Goal: Information Seeking & Learning: Learn about a topic

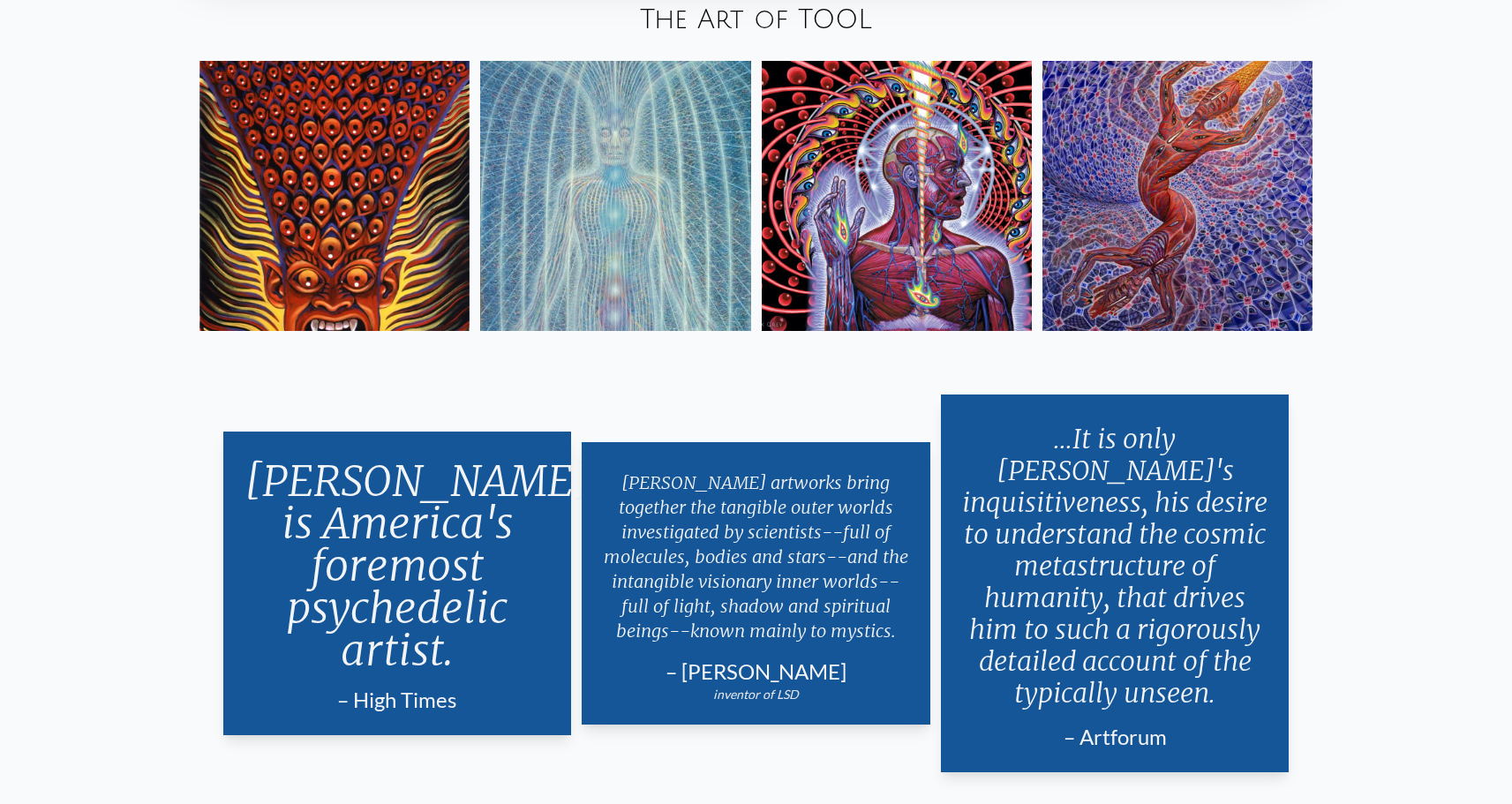
scroll to position [3777, 0]
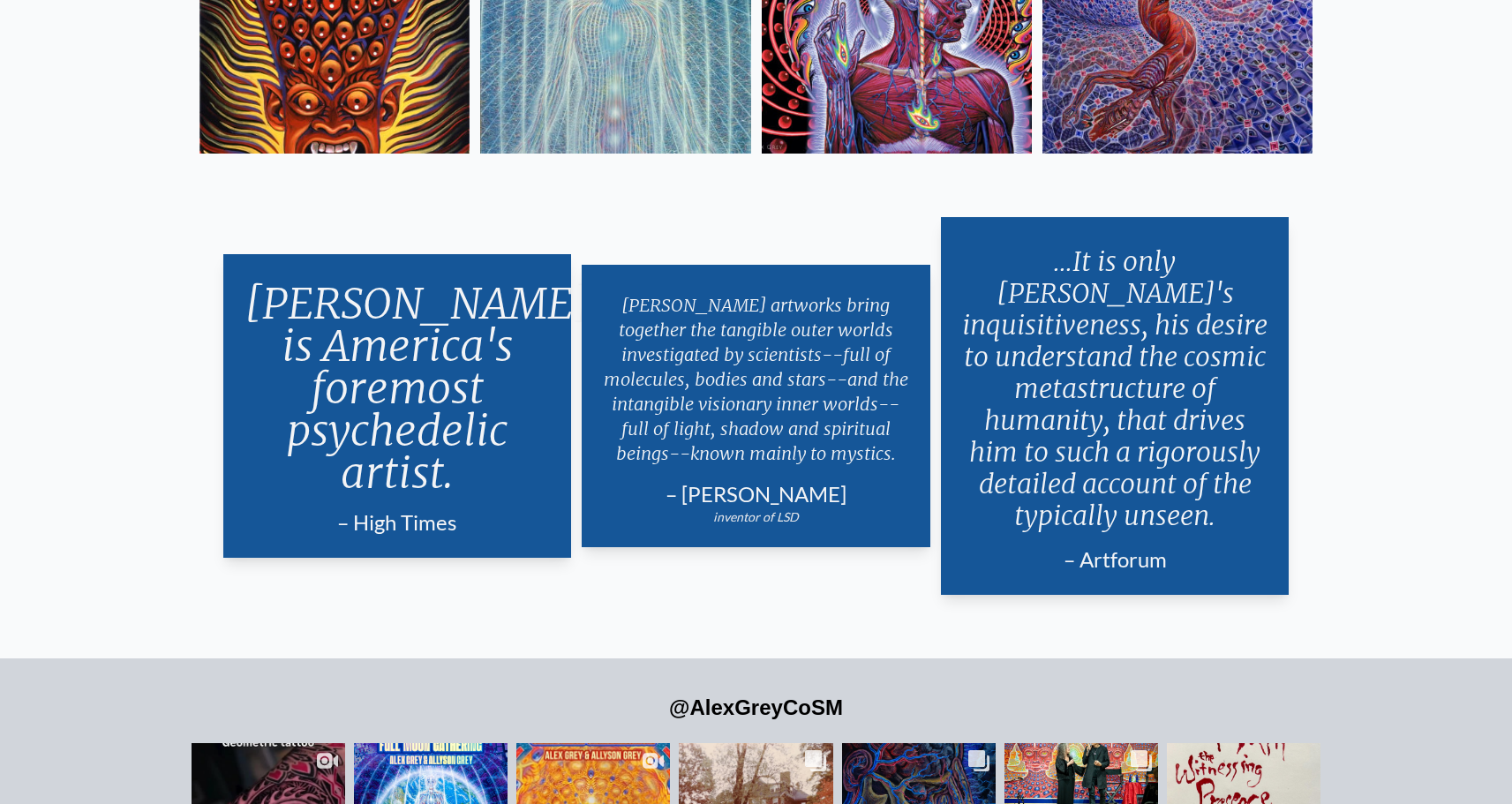
click at [400, 360] on p "[PERSON_NAME] is America's foremost psychedelic artist." at bounding box center [398, 388] width 306 height 225
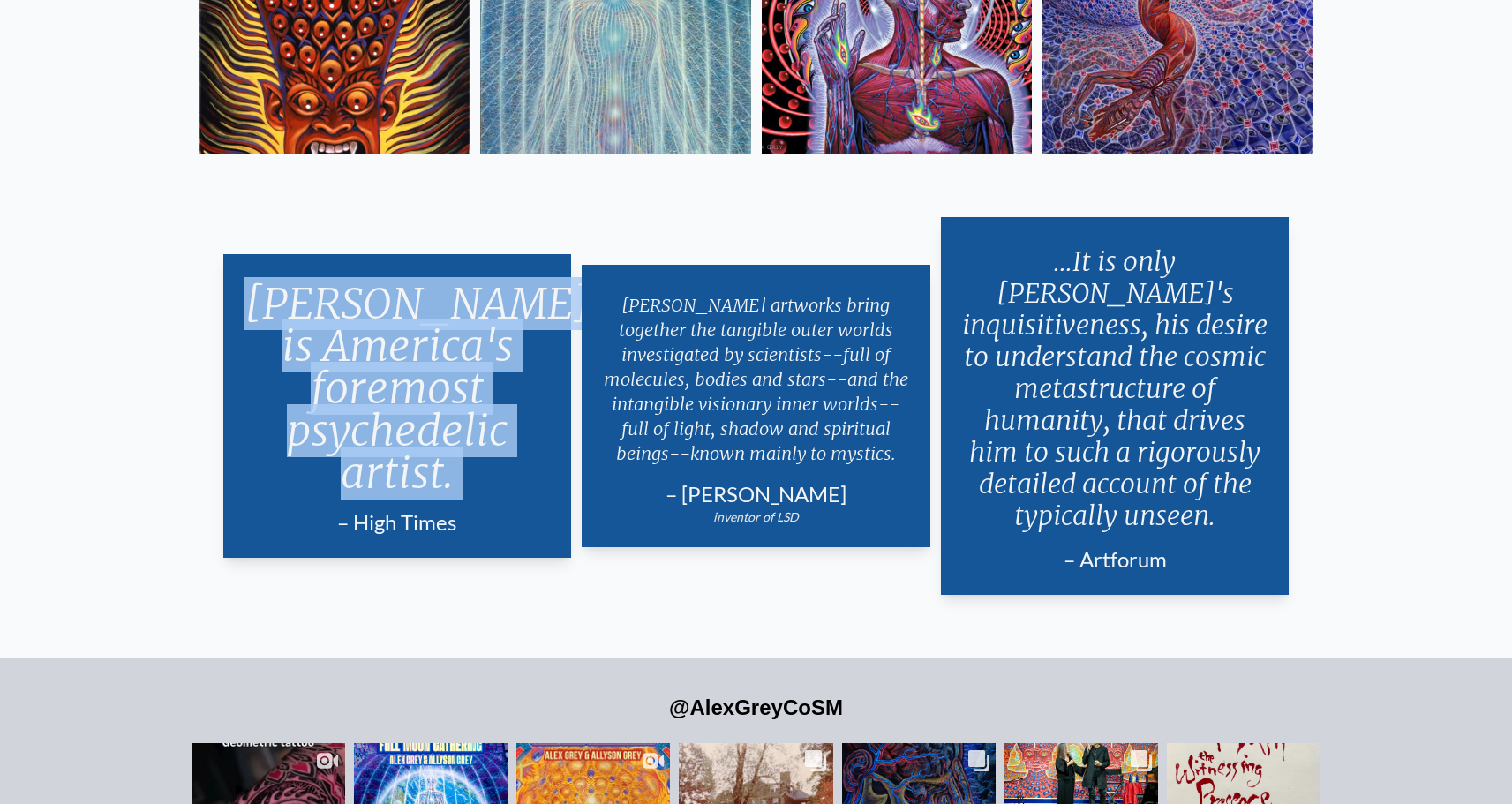
click at [400, 360] on p "[PERSON_NAME] is America's foremost psychedelic artist." at bounding box center [398, 388] width 306 height 225
click at [400, 367] on p "[PERSON_NAME] is America's foremost psychedelic artist." at bounding box center [398, 388] width 306 height 225
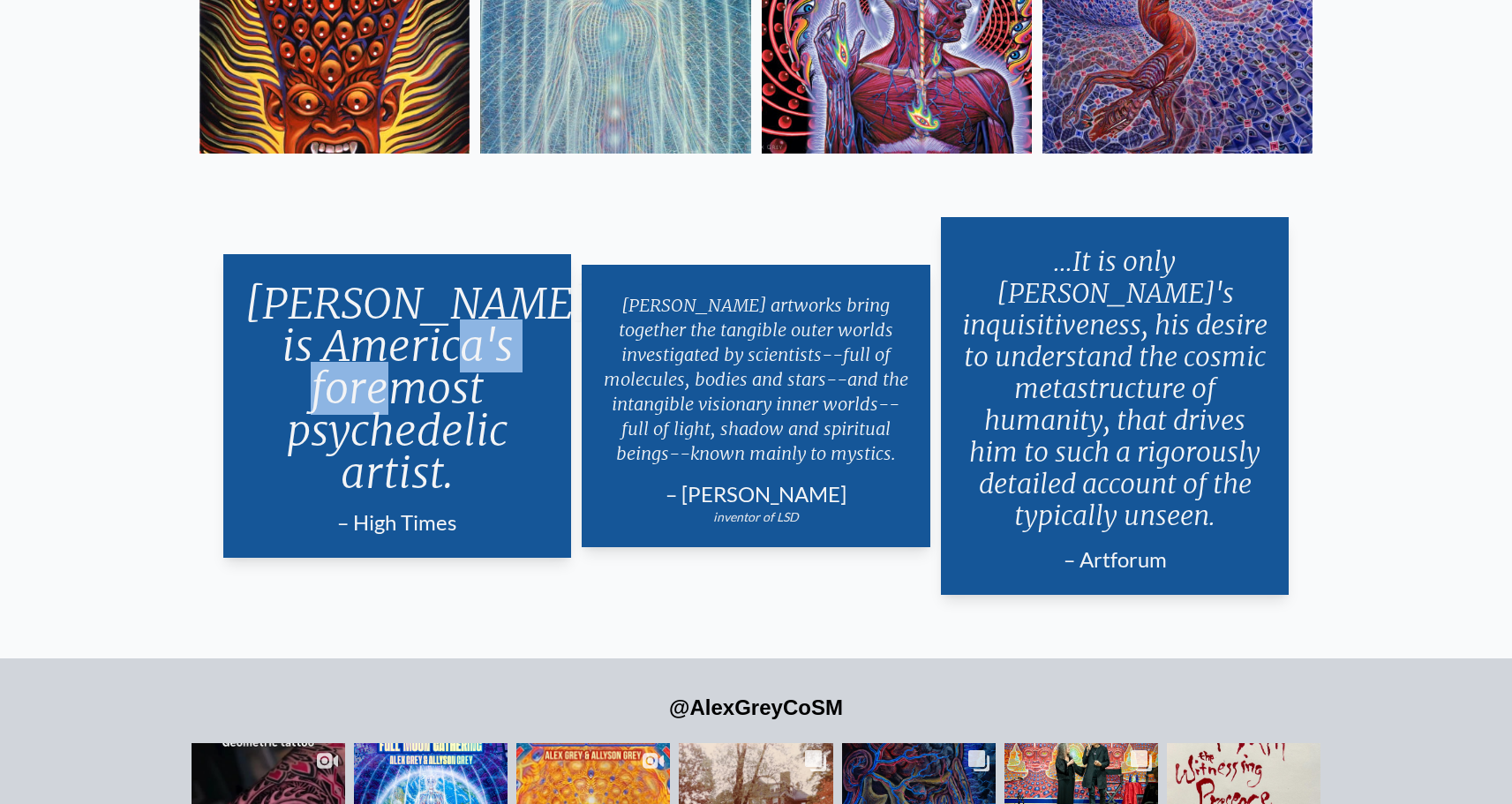
click at [400, 367] on p "[PERSON_NAME] is America's foremost psychedelic artist." at bounding box center [398, 388] width 306 height 225
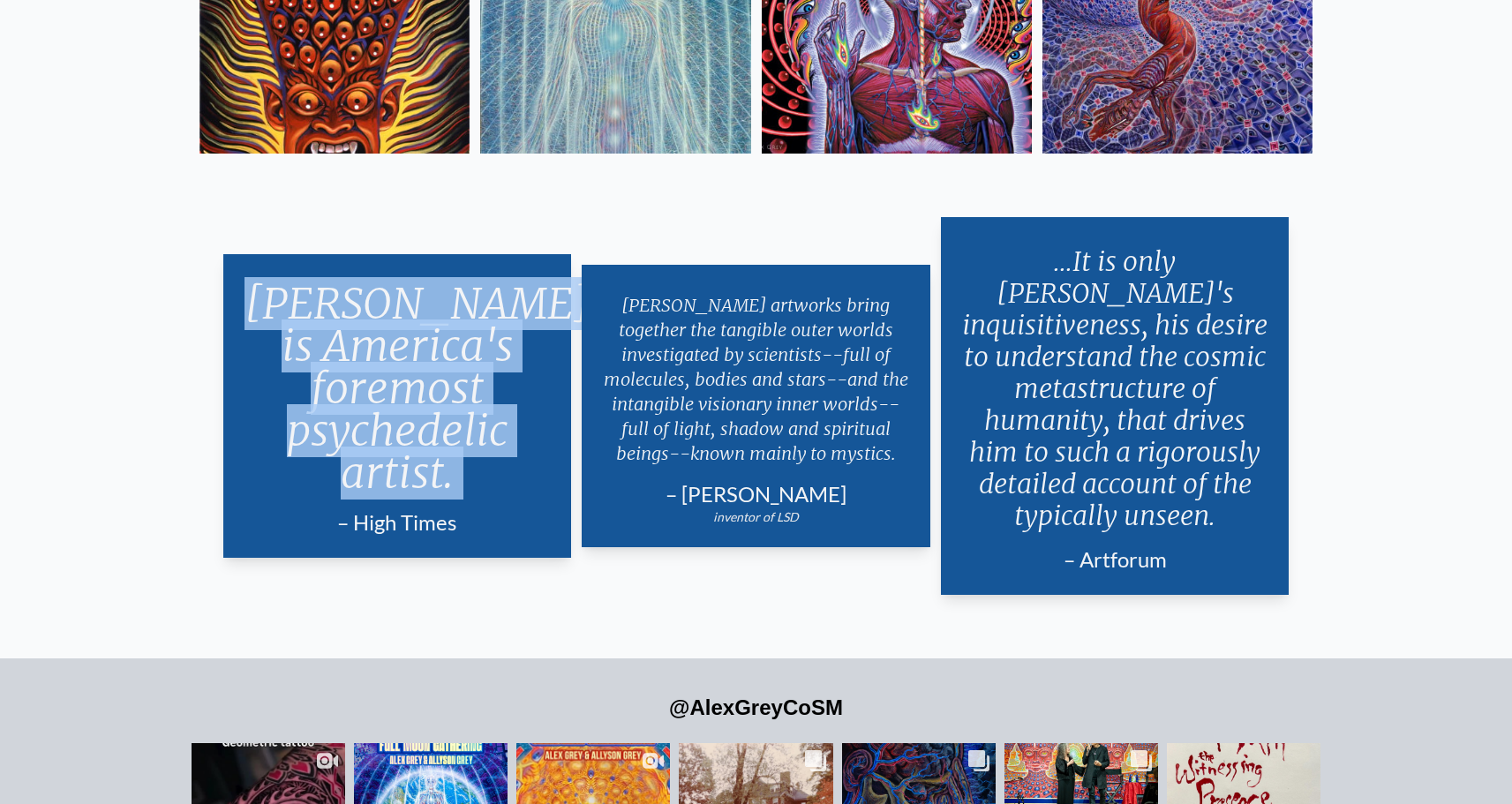
click at [400, 367] on p "[PERSON_NAME] is America's foremost psychedelic artist." at bounding box center [398, 388] width 306 height 225
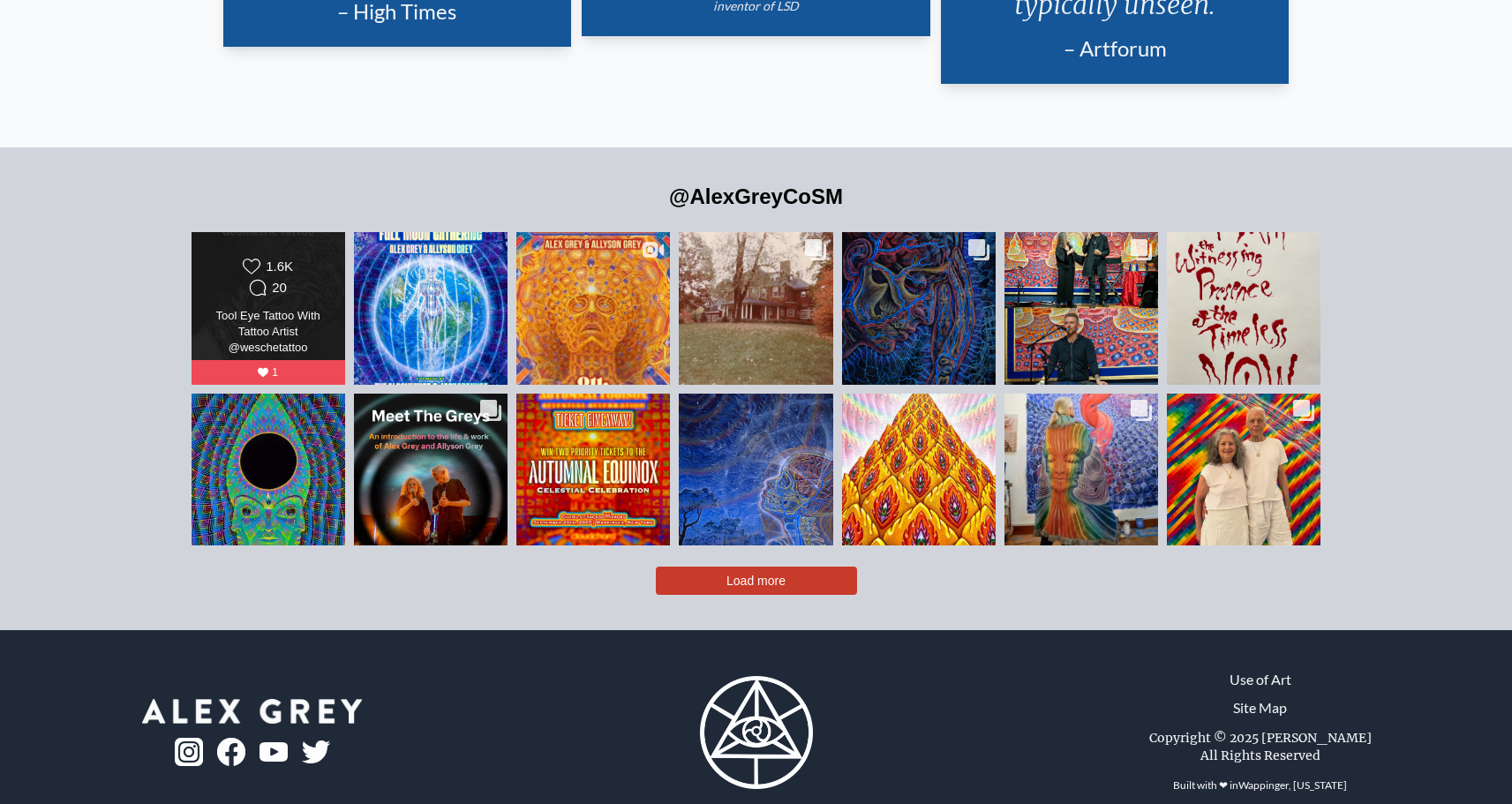
click at [323, 263] on div "Likes Count 1.6K Comments Count 20" at bounding box center [267, 278] width 124 height 43
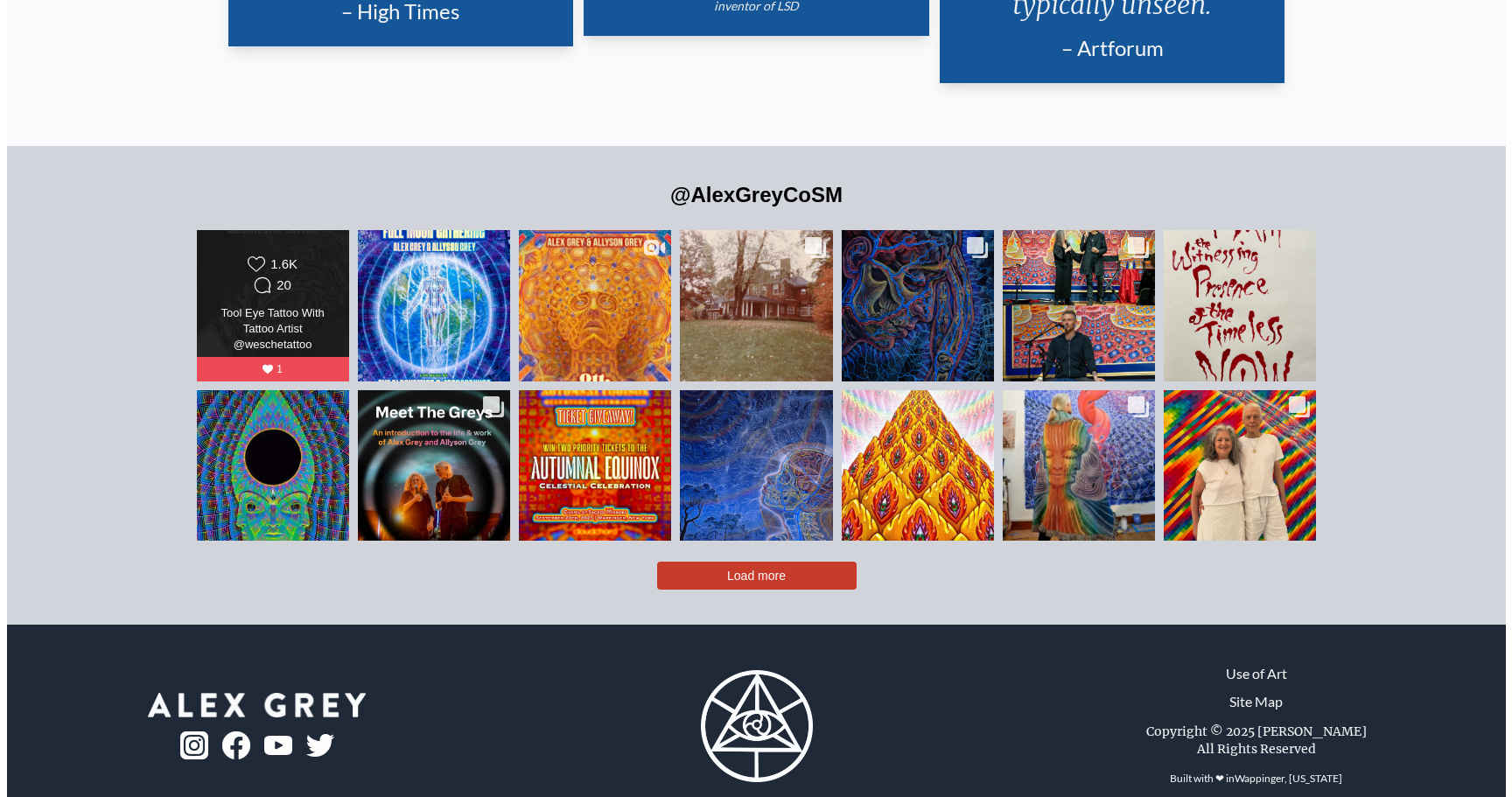
scroll to position [4256, 0]
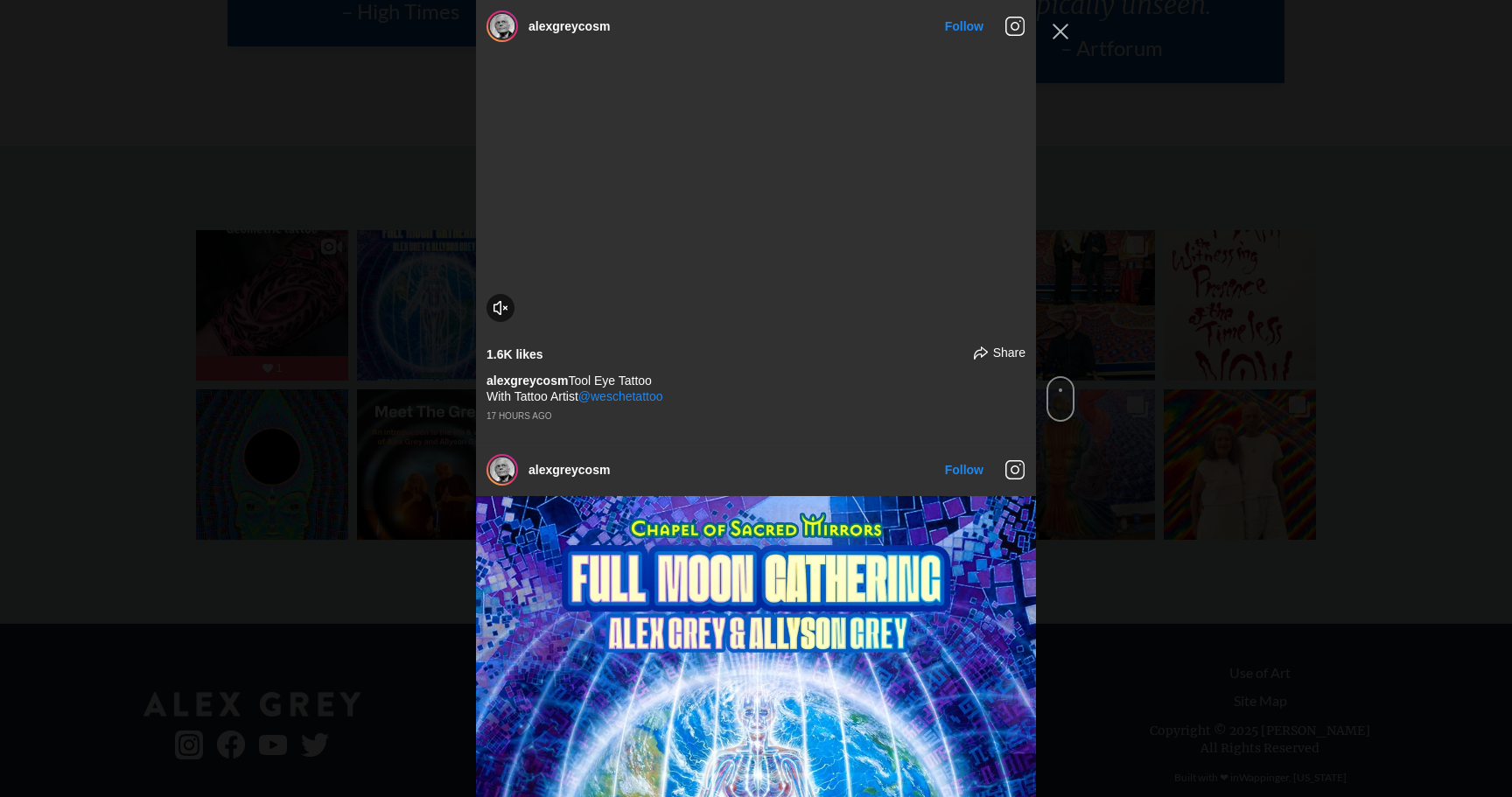
click at [584, 35] on div "alexgreycosm" at bounding box center [548, 26] width 145 height 52
click at [584, 31] on link "alexgreycosm" at bounding box center [568, 26] width 82 height 14
